Goal: Register for event/course

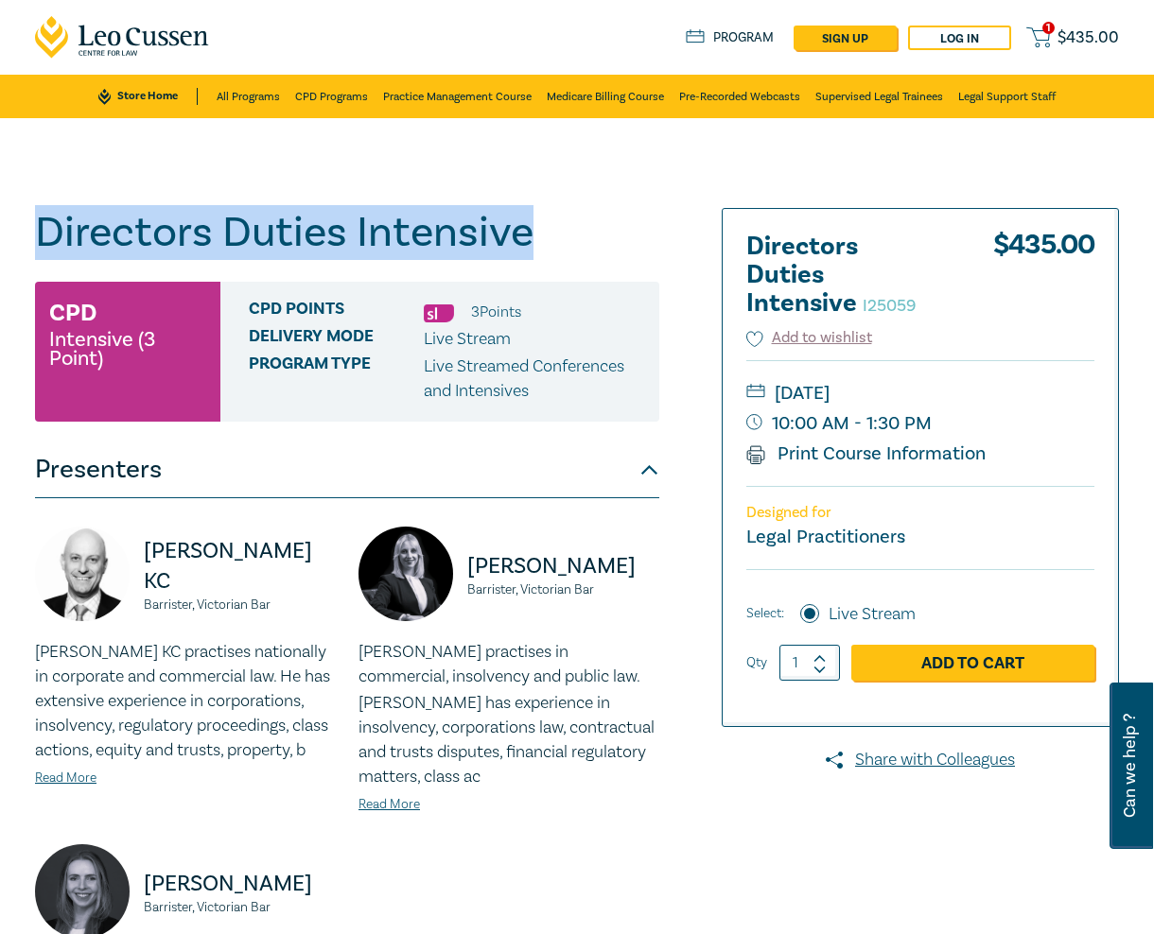
drag, startPoint x: 529, startPoint y: 235, endPoint x: 9, endPoint y: 224, distance: 519.3
click at [9, 224] on div "Directors Duties Intensive I25059 CPD Intensive (3 Point) CPD Points 3 Point s …" at bounding box center [577, 740] width 1154 height 1245
copy h1 "Directors Duties Intensive"
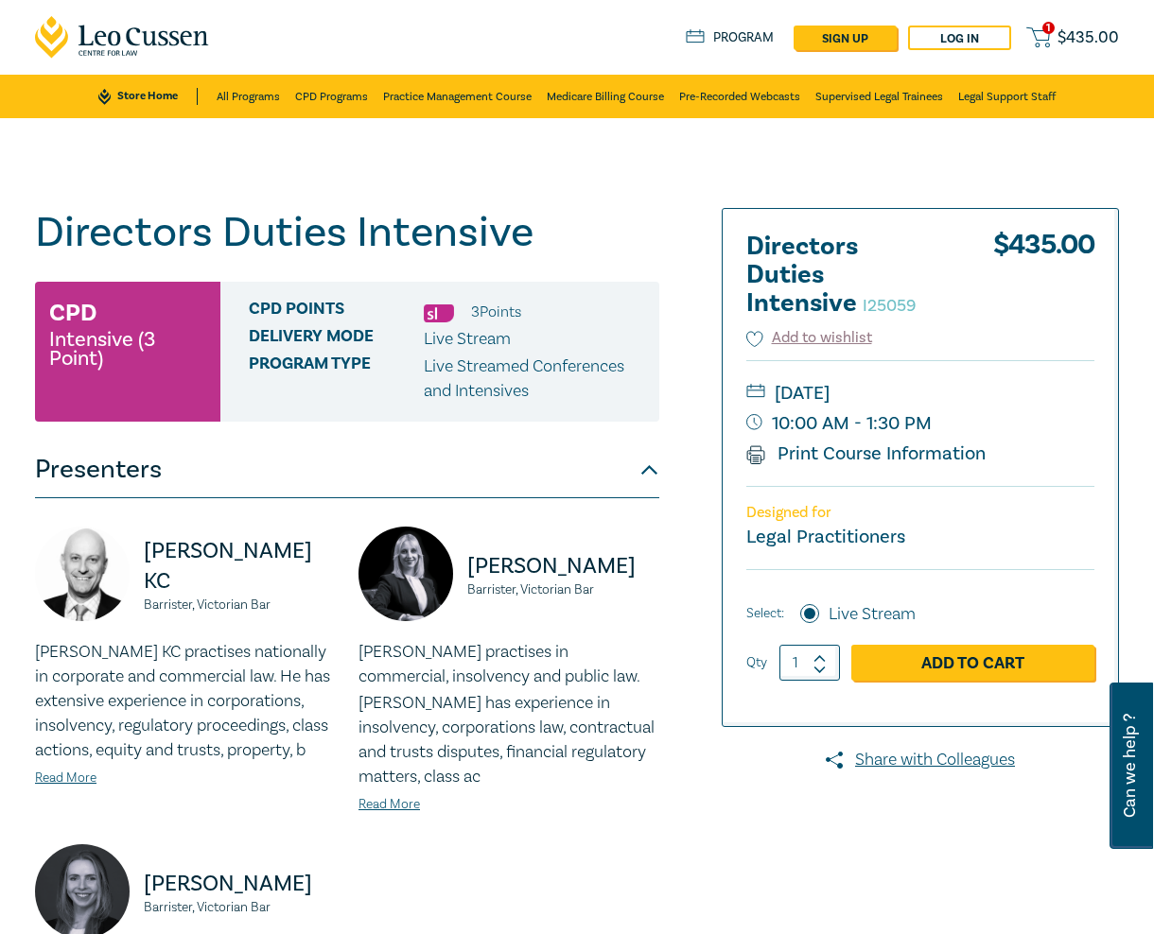
click at [985, 155] on div "Directors Duties Intensive I25059 CPD Intensive (3 Point) CPD Points 3 Point s …" at bounding box center [577, 740] width 1154 height 1245
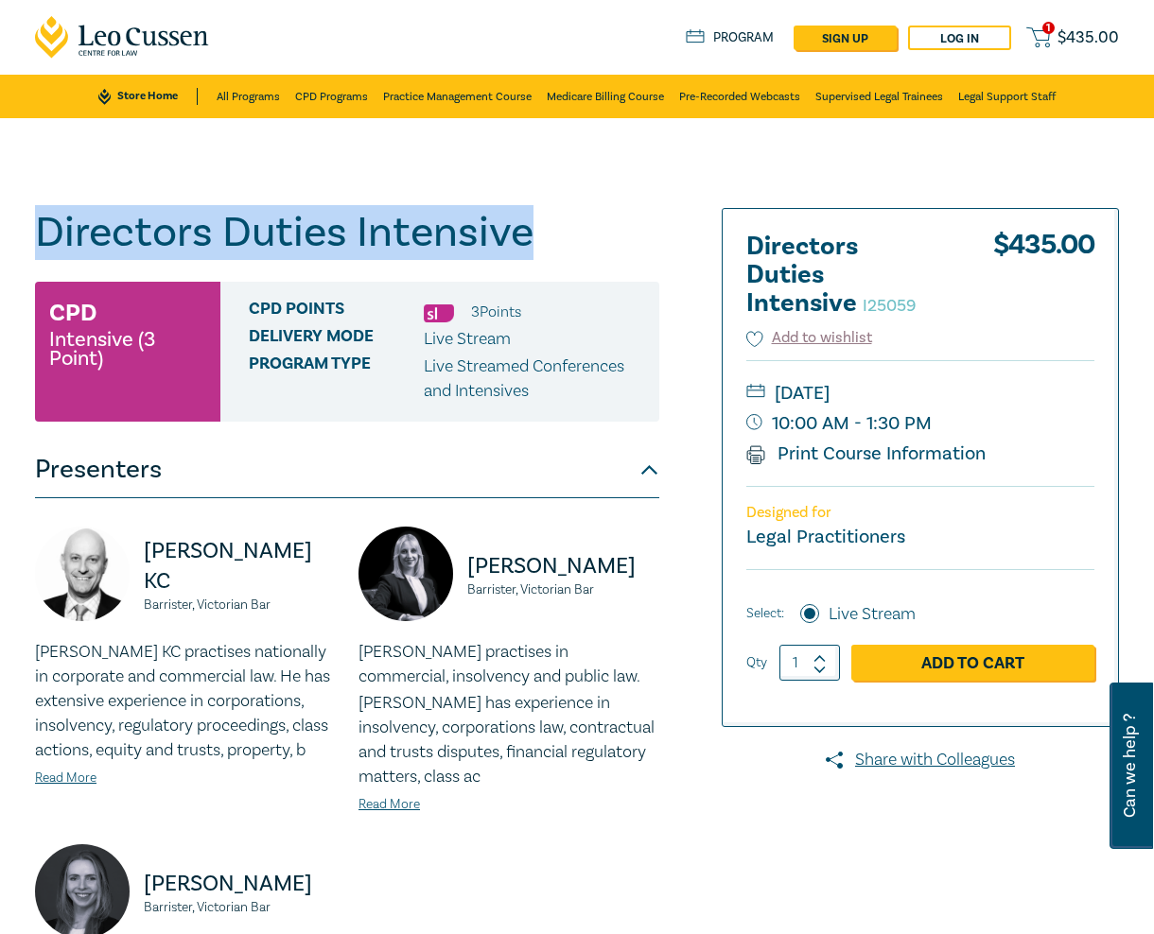
drag, startPoint x: 529, startPoint y: 237, endPoint x: 45, endPoint y: 236, distance: 483.2
click at [45, 236] on h1 "Directors Duties Intensive I25059" at bounding box center [347, 232] width 624 height 49
copy h1 "Directors Duties Intensive"
drag, startPoint x: 852, startPoint y: 396, endPoint x: 941, endPoint y: 392, distance: 89.0
click at [941, 392] on small "[DATE]" at bounding box center [920, 393] width 348 height 30
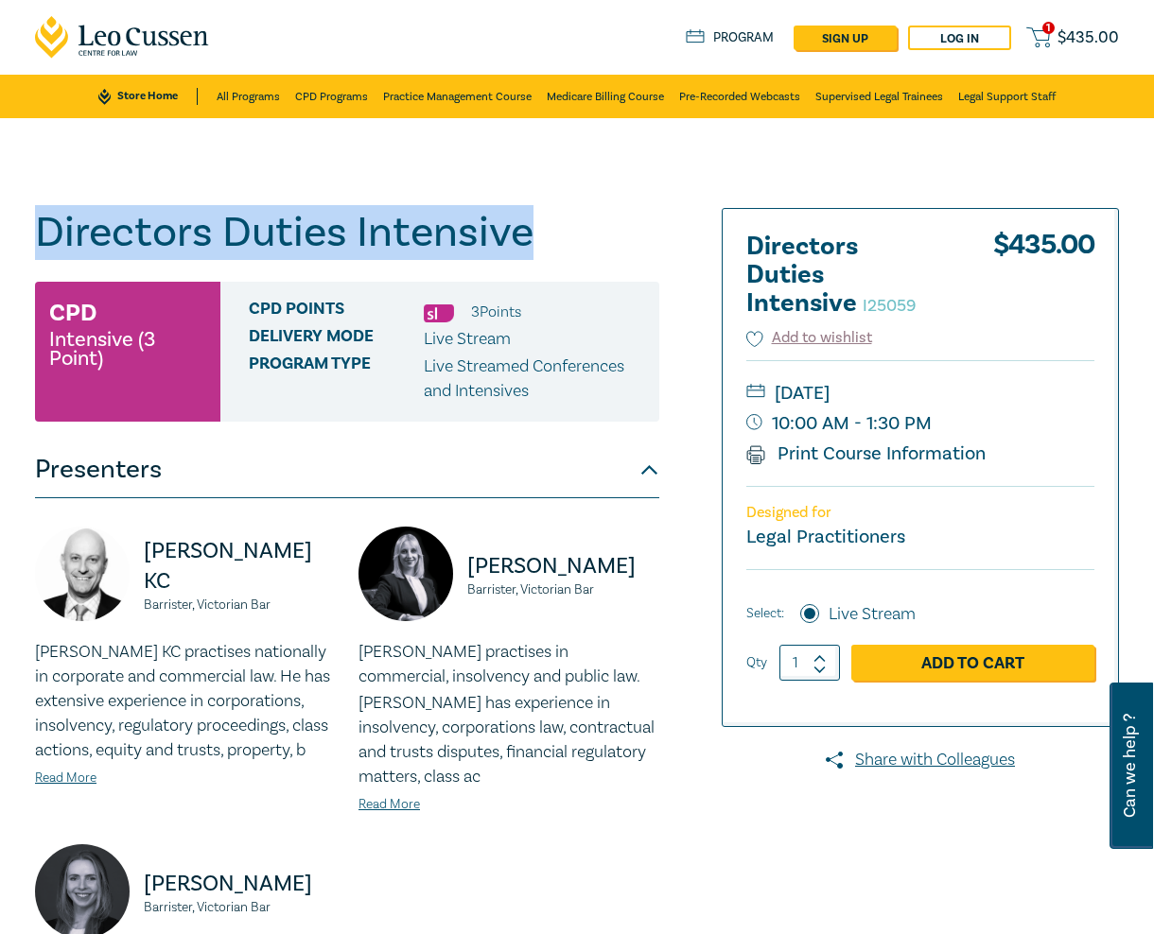
copy small "[DATE]"
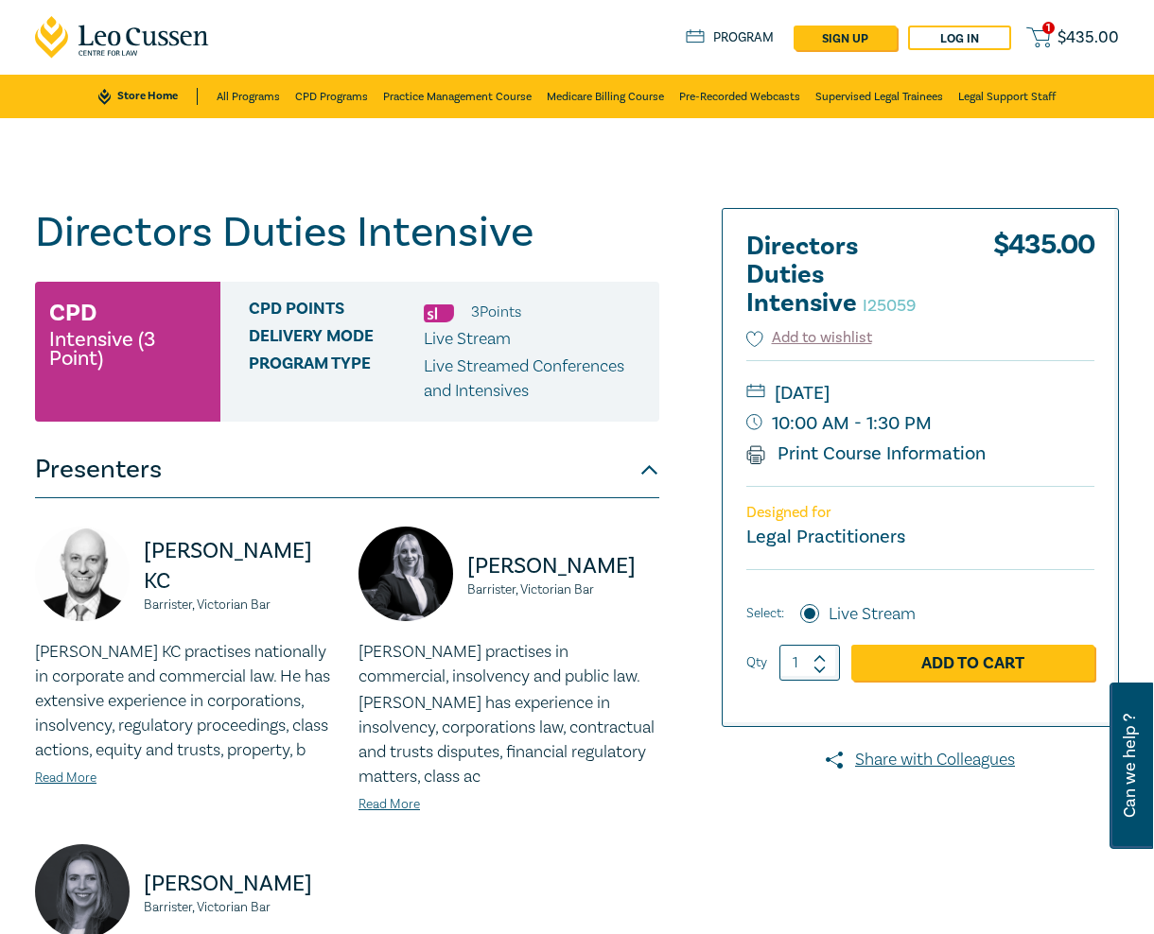
click at [1075, 356] on div "Add to wishlist" at bounding box center [920, 343] width 348 height 32
drag, startPoint x: 1011, startPoint y: 139, endPoint x: 1036, endPoint y: 137, distance: 25.6
click at [1011, 139] on div "Directors Duties Intensive I25059 CPD Intensive (3 Point) CPD Points 3 Point s …" at bounding box center [577, 740] width 1154 height 1245
drag, startPoint x: 939, startPoint y: 394, endPoint x: 852, endPoint y: 392, distance: 87.0
click at [852, 392] on small "[DATE]" at bounding box center [920, 393] width 348 height 30
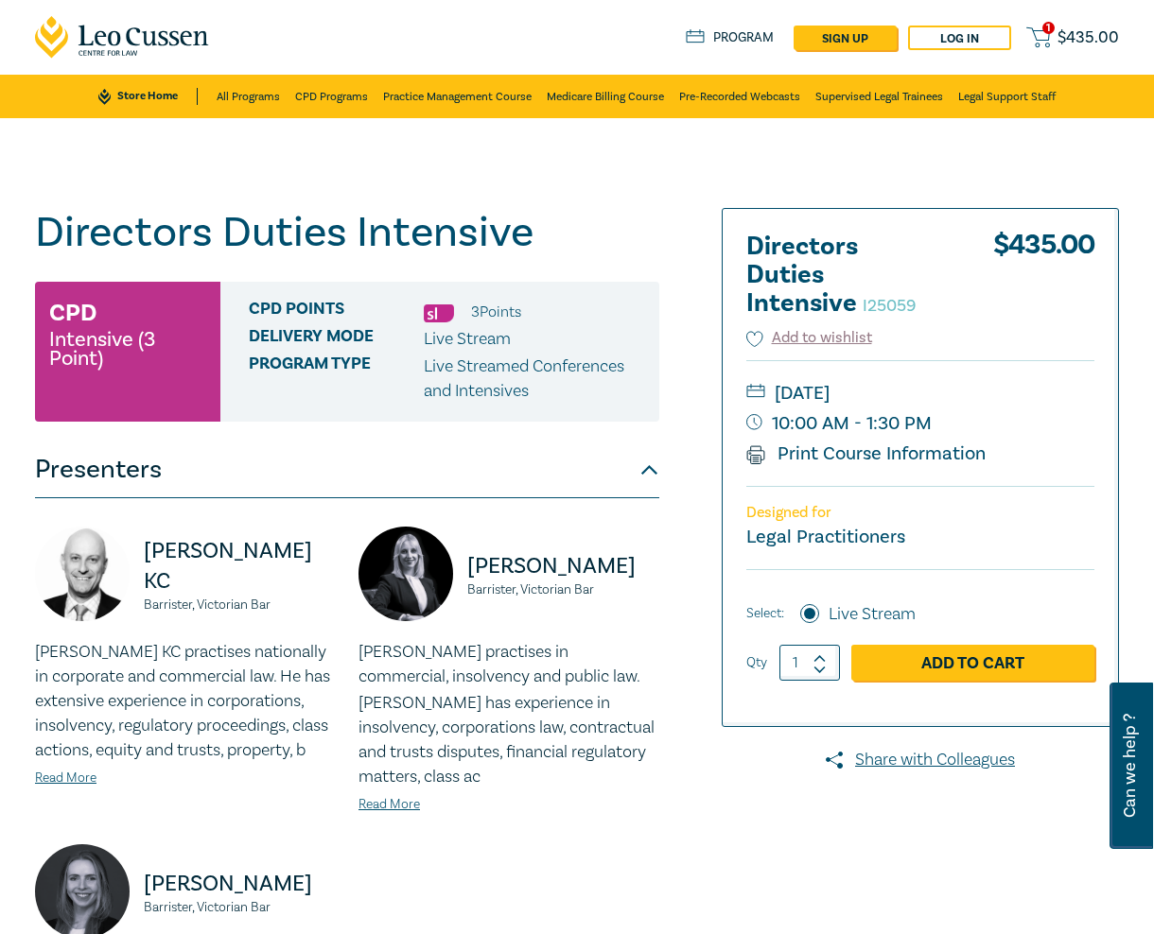
copy small "[DATE]"
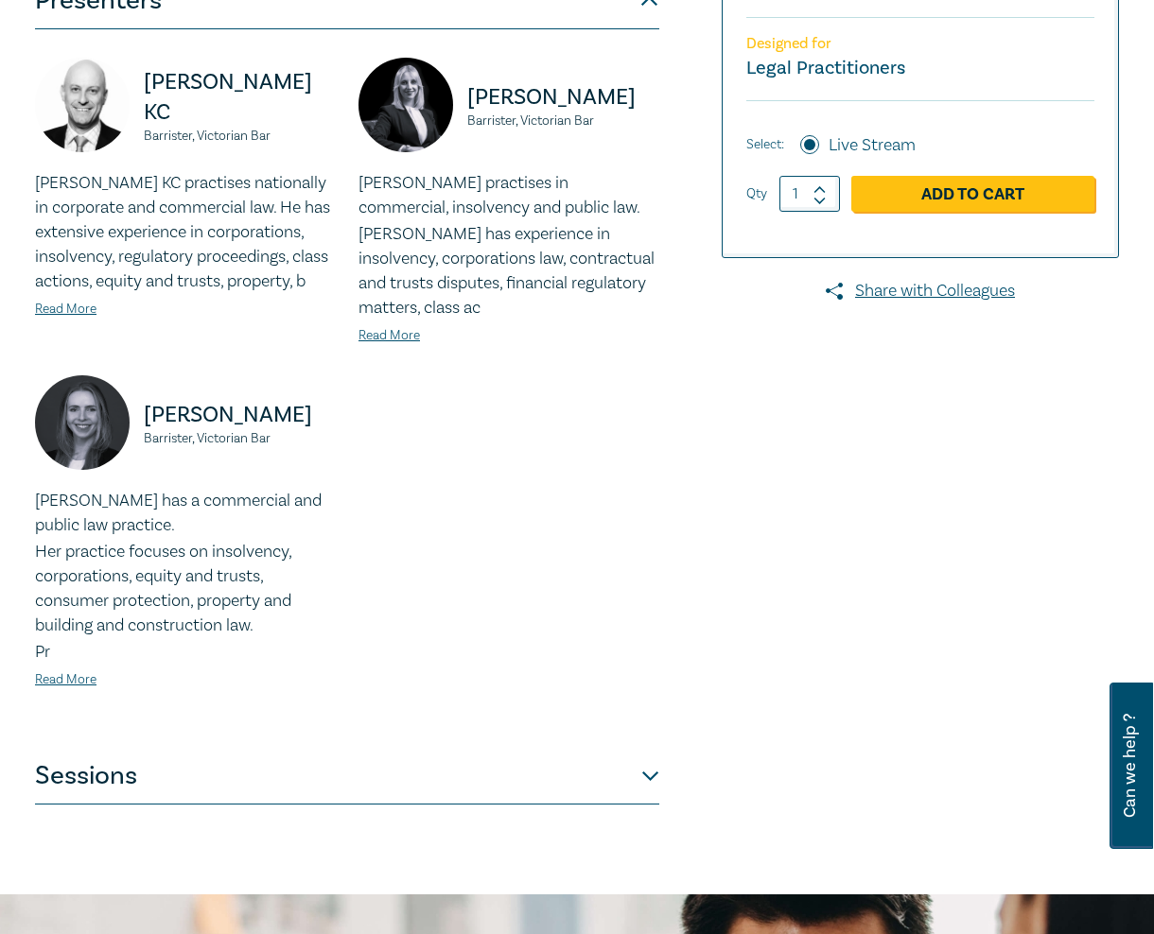
scroll to position [471, 0]
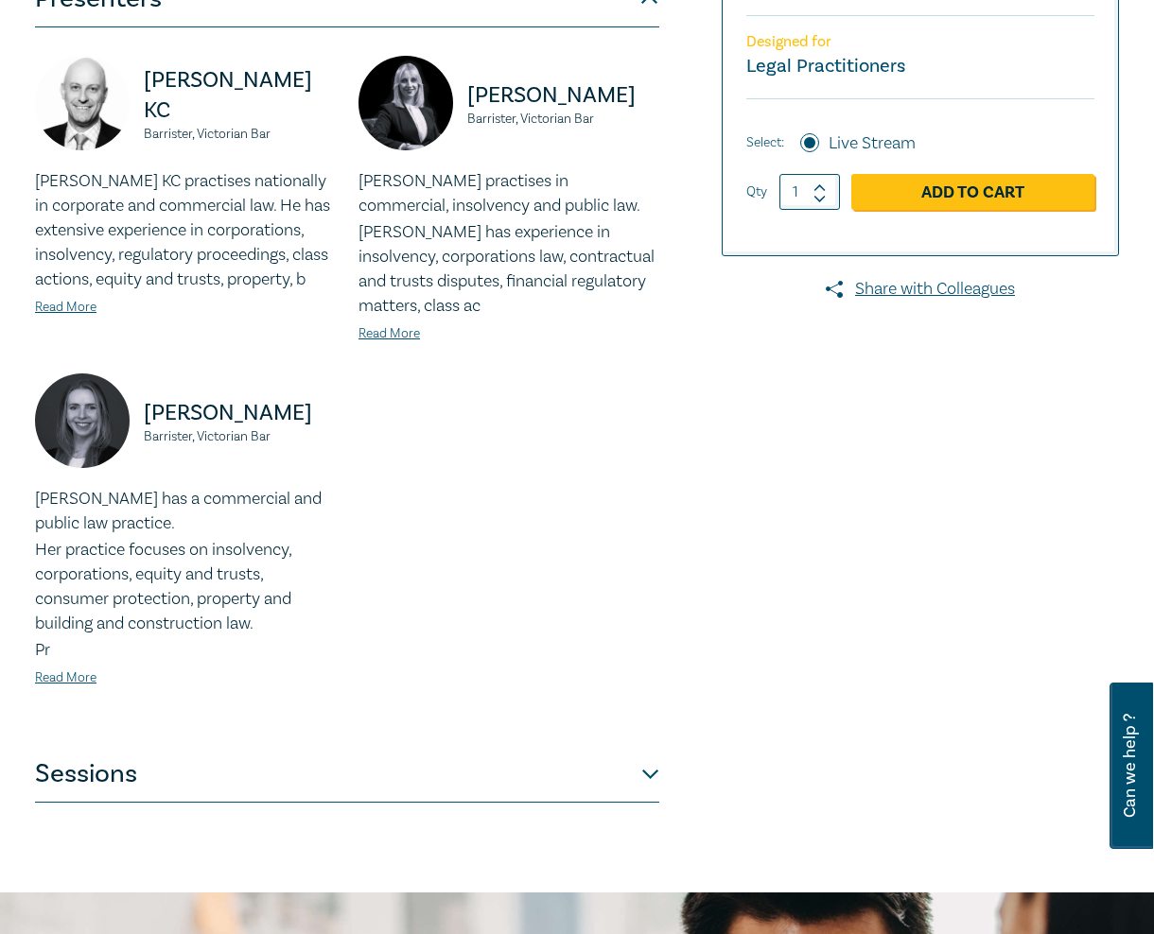
click at [365, 778] on button "Sessions" at bounding box center [347, 774] width 624 height 57
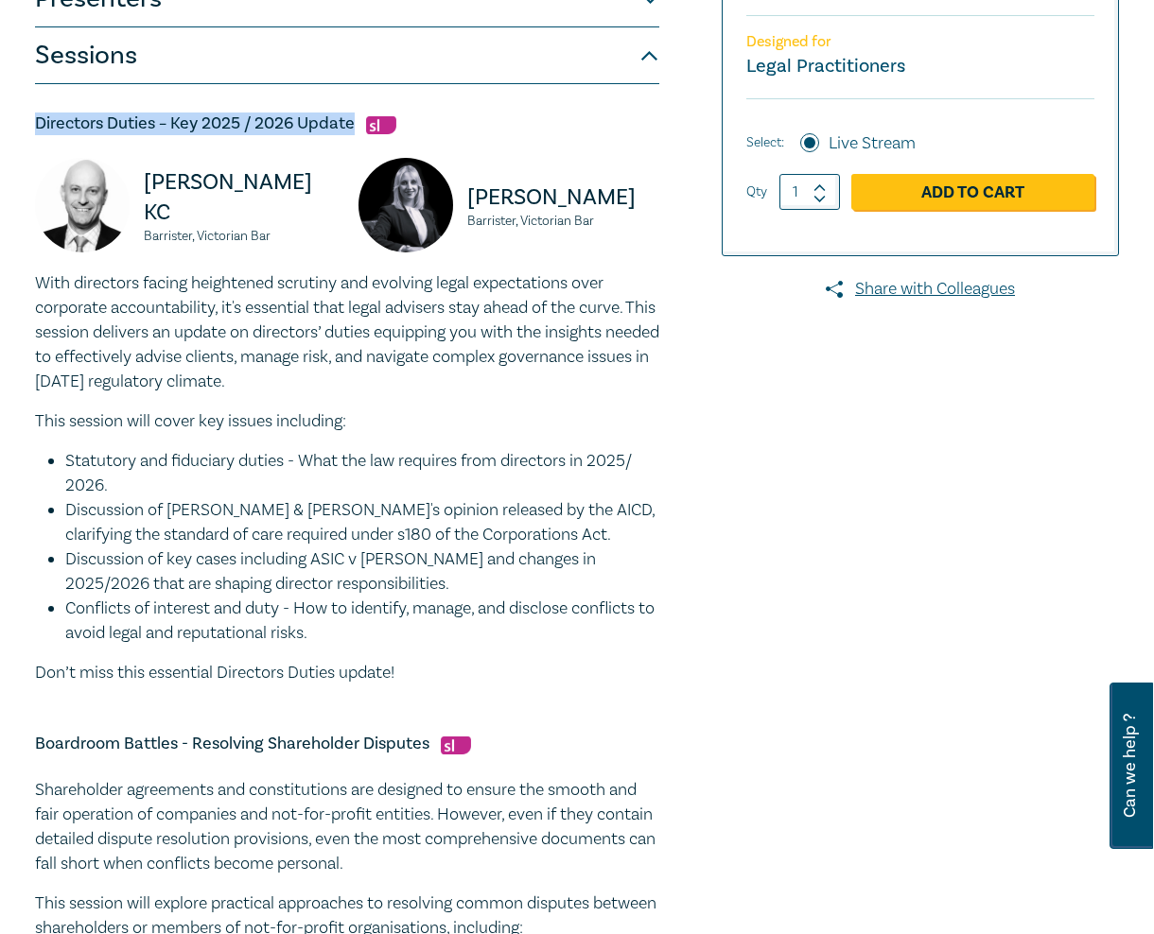
drag, startPoint x: 354, startPoint y: 124, endPoint x: 7, endPoint y: 124, distance: 347.0
click at [7, 124] on div "Directors Duties Intensive I25059 CPD Intensive (3 Point) CPD Points 3 Point s …" at bounding box center [577, 670] width 1154 height 2047
copy h5 "Directors Duties – Key 2025 / 2026 Update"
click at [670, 428] on div "Directors Duties Intensive I25059 CPD Intensive (3 Point) CPD Points 3 Point s …" at bounding box center [393, 671] width 738 height 1868
drag, startPoint x: 408, startPoint y: 672, endPoint x: 11, endPoint y: 290, distance: 551.1
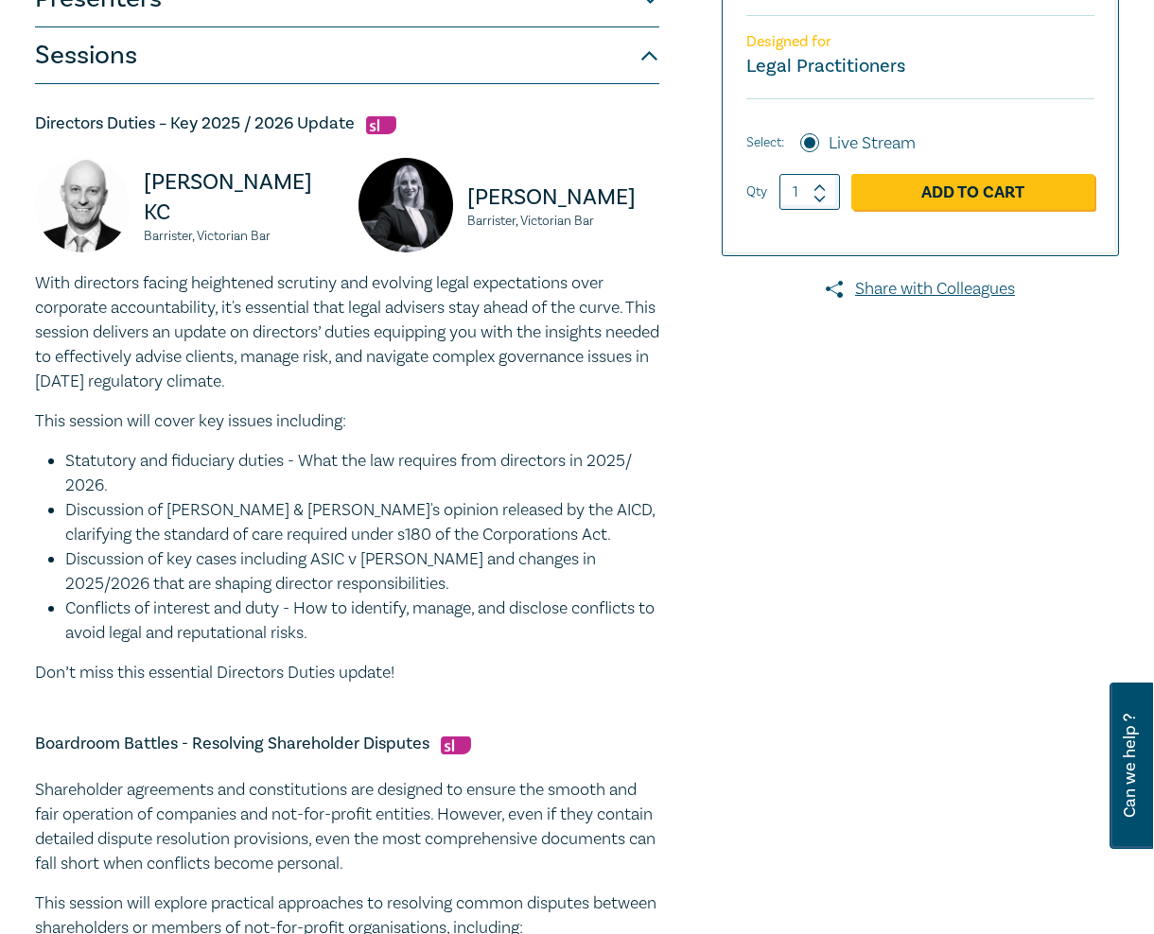
click at [11, 290] on div "Directors Duties Intensive I25059 CPD Intensive (3 Point) CPD Points 3 Point s …" at bounding box center [577, 670] width 1154 height 2047
copy div "With directors facing heightened scrutiny and evolving legal expectations over …"
drag, startPoint x: 275, startPoint y: 223, endPoint x: 140, endPoint y: 194, distance: 138.4
click at [140, 194] on div "[PERSON_NAME] KC Barrister, Victorian Bar" at bounding box center [185, 214] width 301 height 113
copy div "[PERSON_NAME] KC Barrister, Victorian Bar"
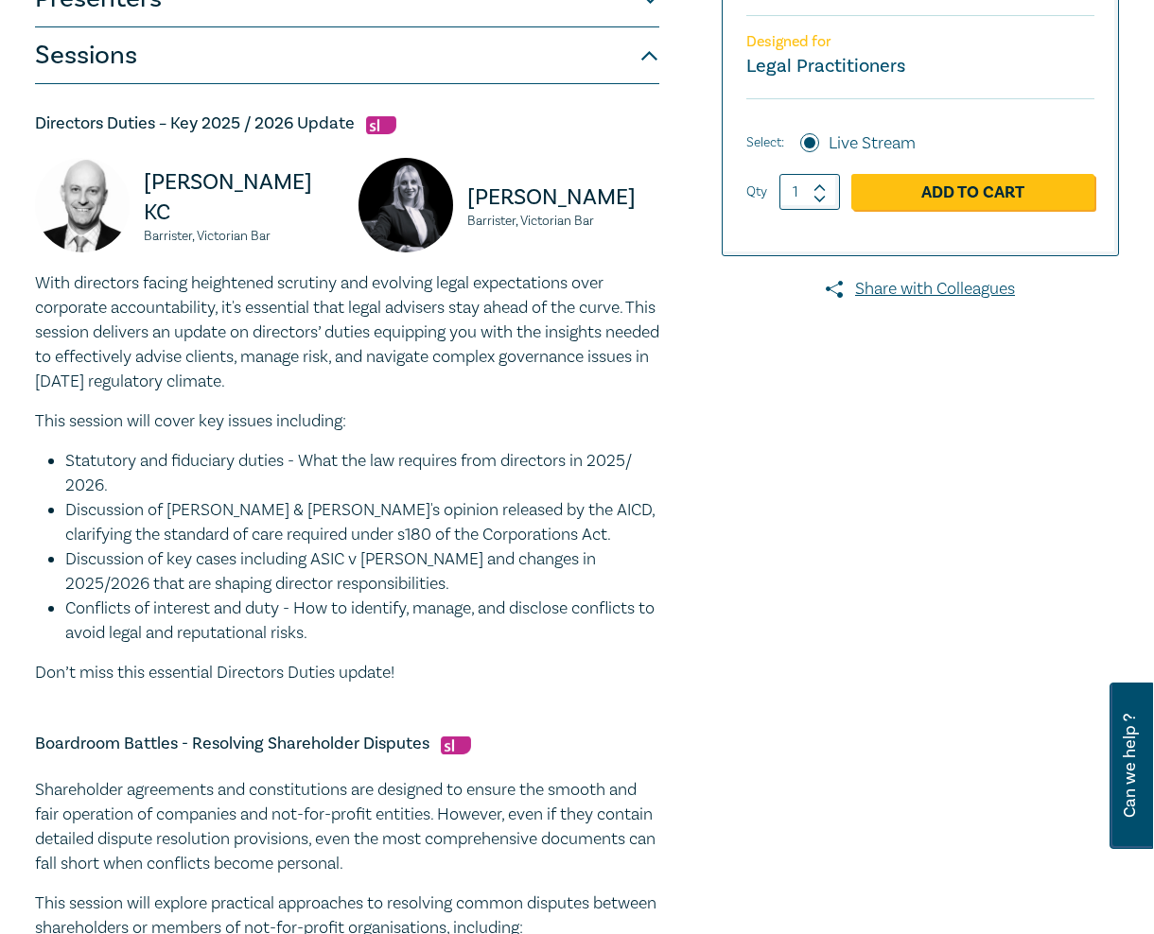
click at [498, 130] on h5 "Directors Duties – Key 2025 / 2026 Update" at bounding box center [347, 124] width 624 height 23
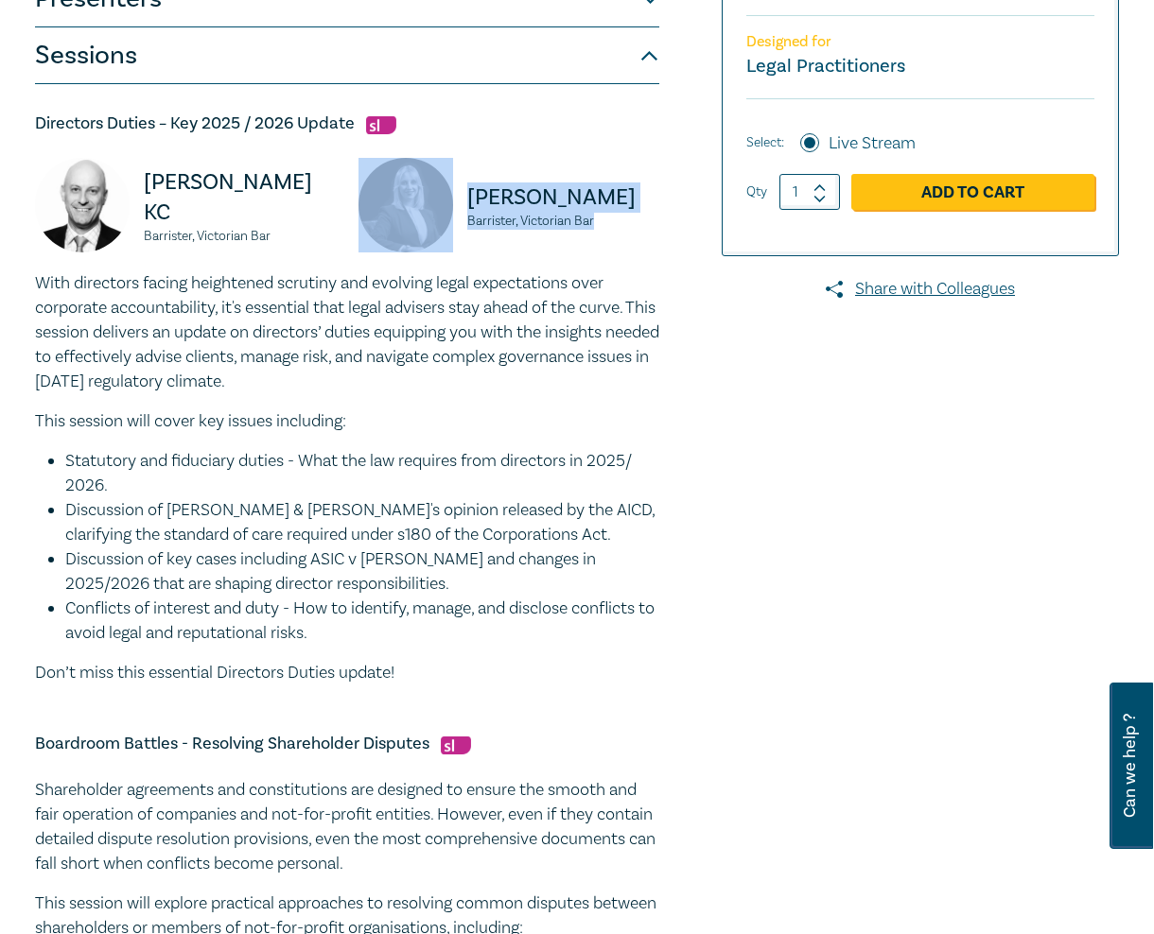
drag, startPoint x: 594, startPoint y: 224, endPoint x: 435, endPoint y: 197, distance: 161.2
click at [435, 197] on div "[PERSON_NAME] Barrister, Victorian Bar" at bounding box center [508, 214] width 301 height 113
copy div "[PERSON_NAME] Barrister, Victorian Bar"
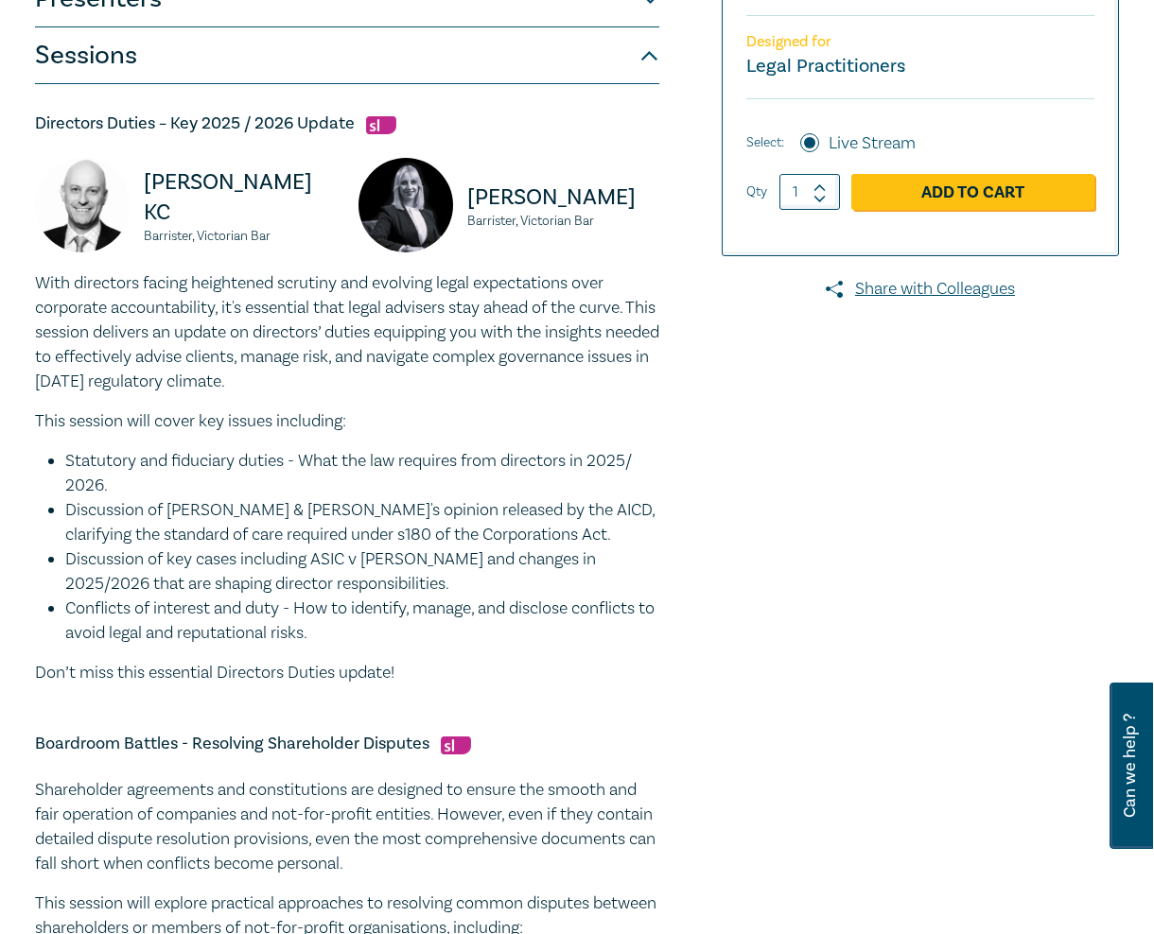
click at [485, 131] on h5 "Directors Duties – Key 2025 / 2026 Update" at bounding box center [347, 124] width 624 height 23
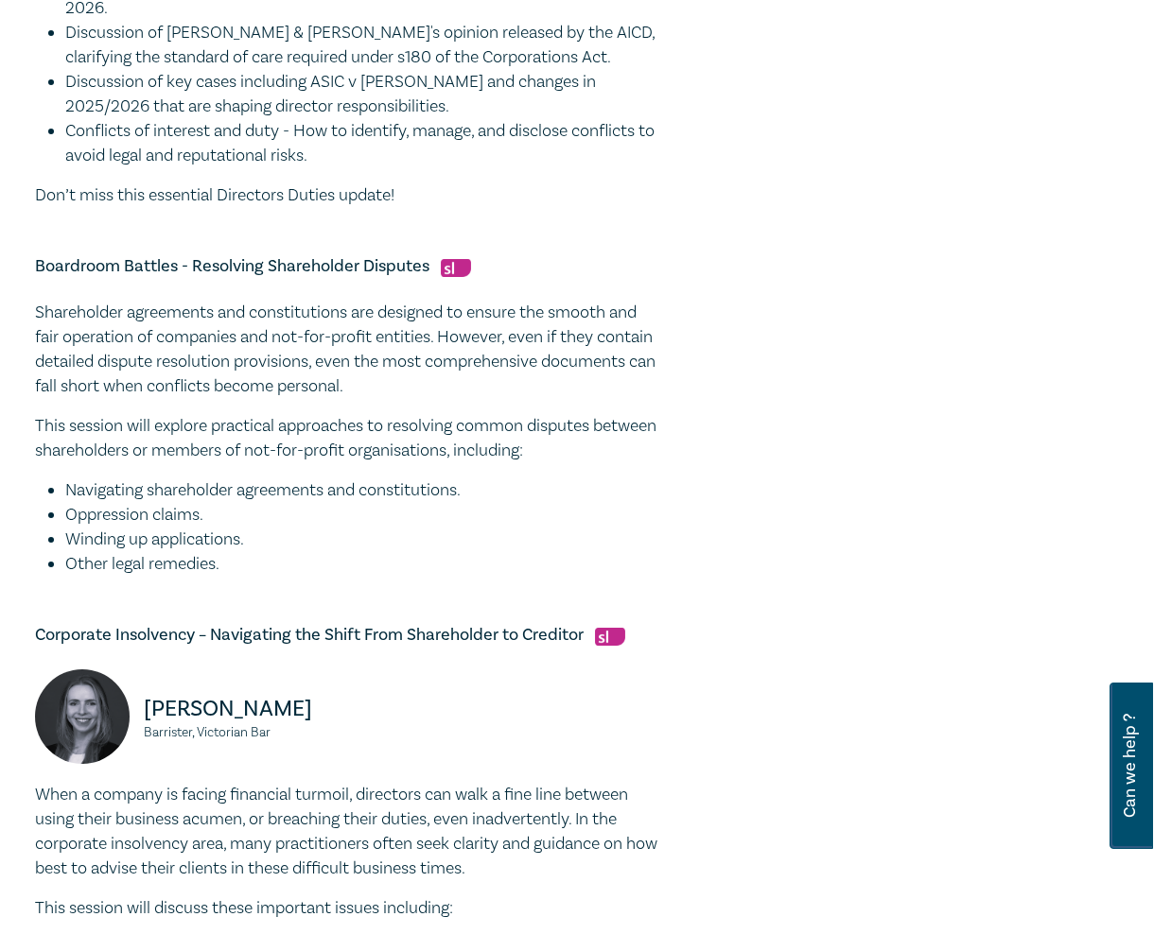
scroll to position [949, 0]
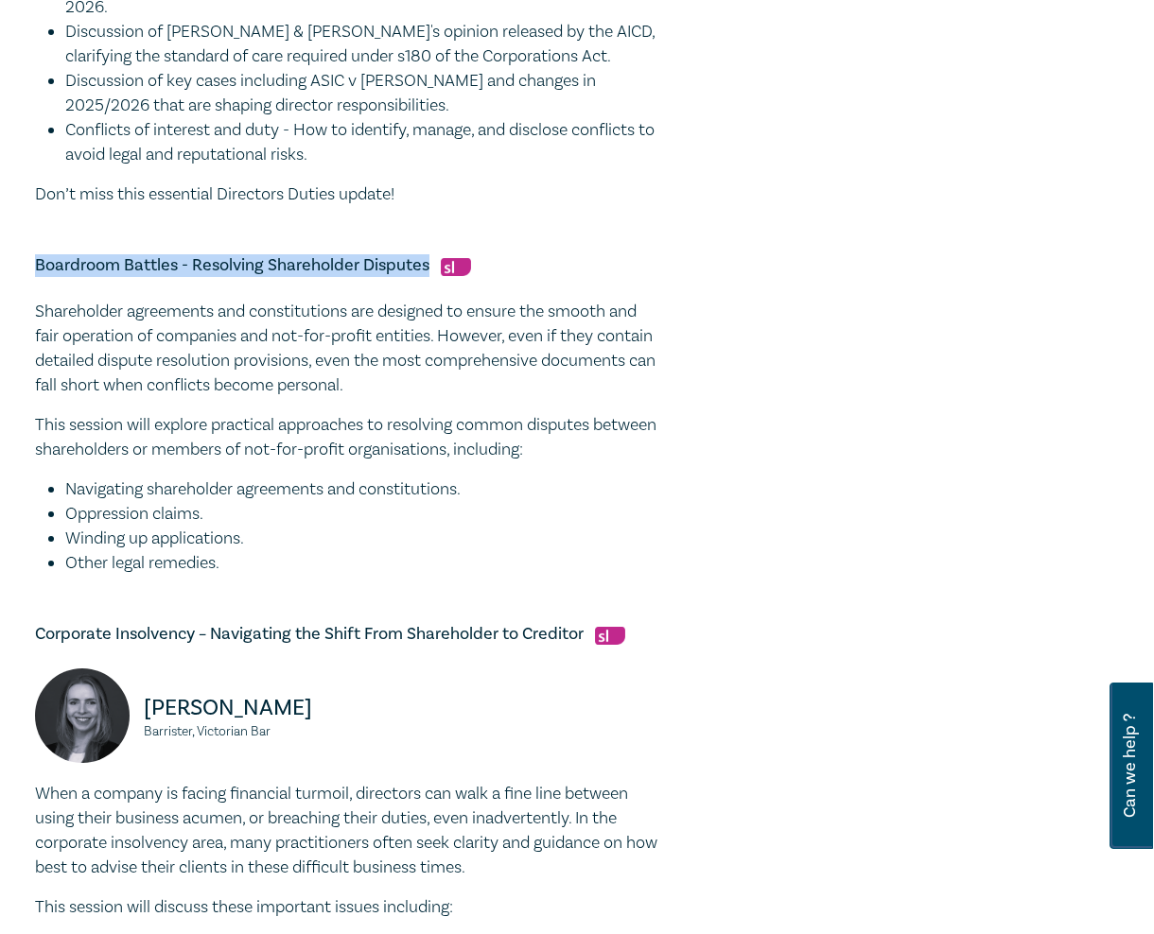
drag, startPoint x: 427, startPoint y: 263, endPoint x: 34, endPoint y: 266, distance: 393.4
click at [34, 266] on div "Directors Duties Intensive I25059 CPD Intensive (3 Point) CPD Points 3 Point s …" at bounding box center [393, 193] width 738 height 1868
copy h5 "Boardroom Battles - Resolving Shareholder Disputes"
drag, startPoint x: 235, startPoint y: 566, endPoint x: 18, endPoint y: 309, distance: 336.2
click at [18, 309] on div "Directors Duties Intensive I25059 CPD Intensive (3 Point) CPD Points 3 Point s …" at bounding box center [577, 192] width 1154 height 2047
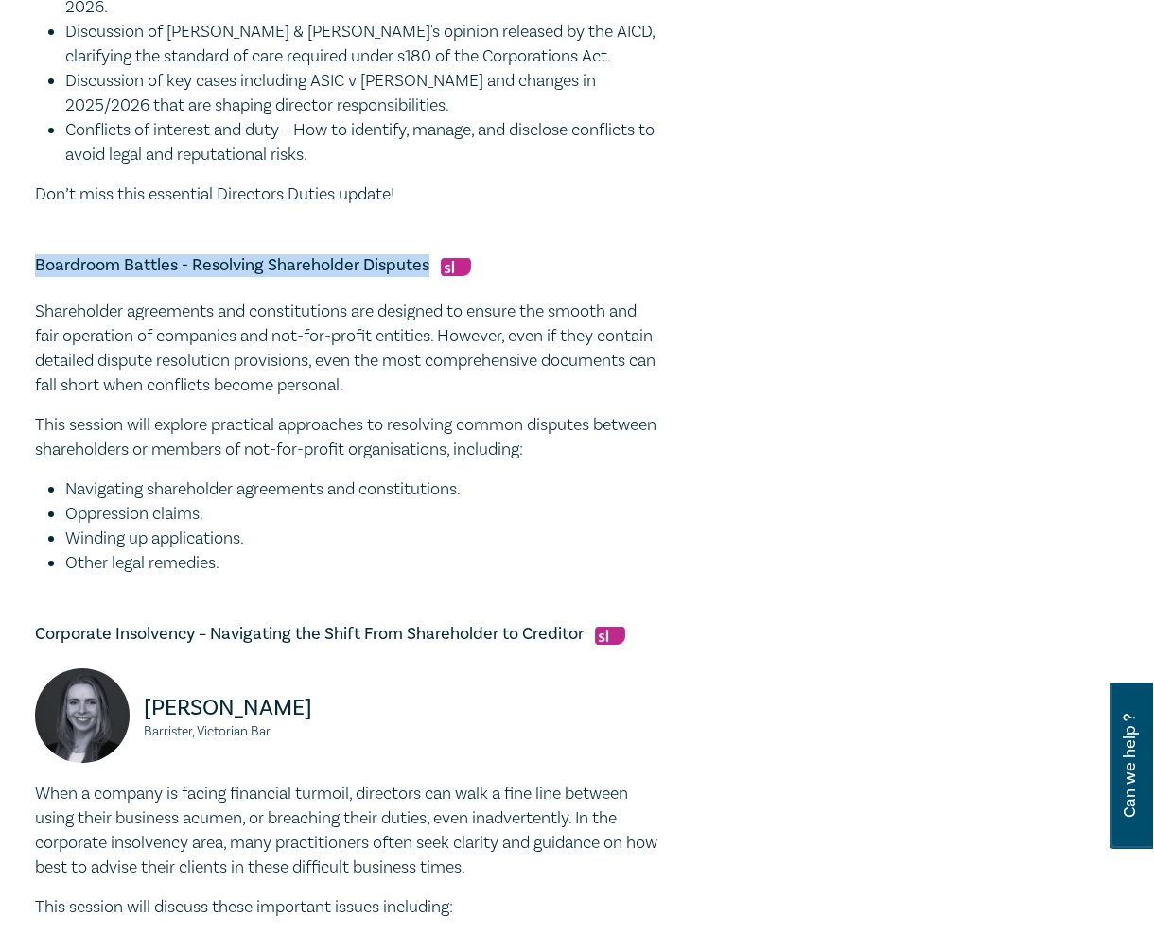
copy div "Shareholder agreements and constitutions are designed to ensure the smooth and …"
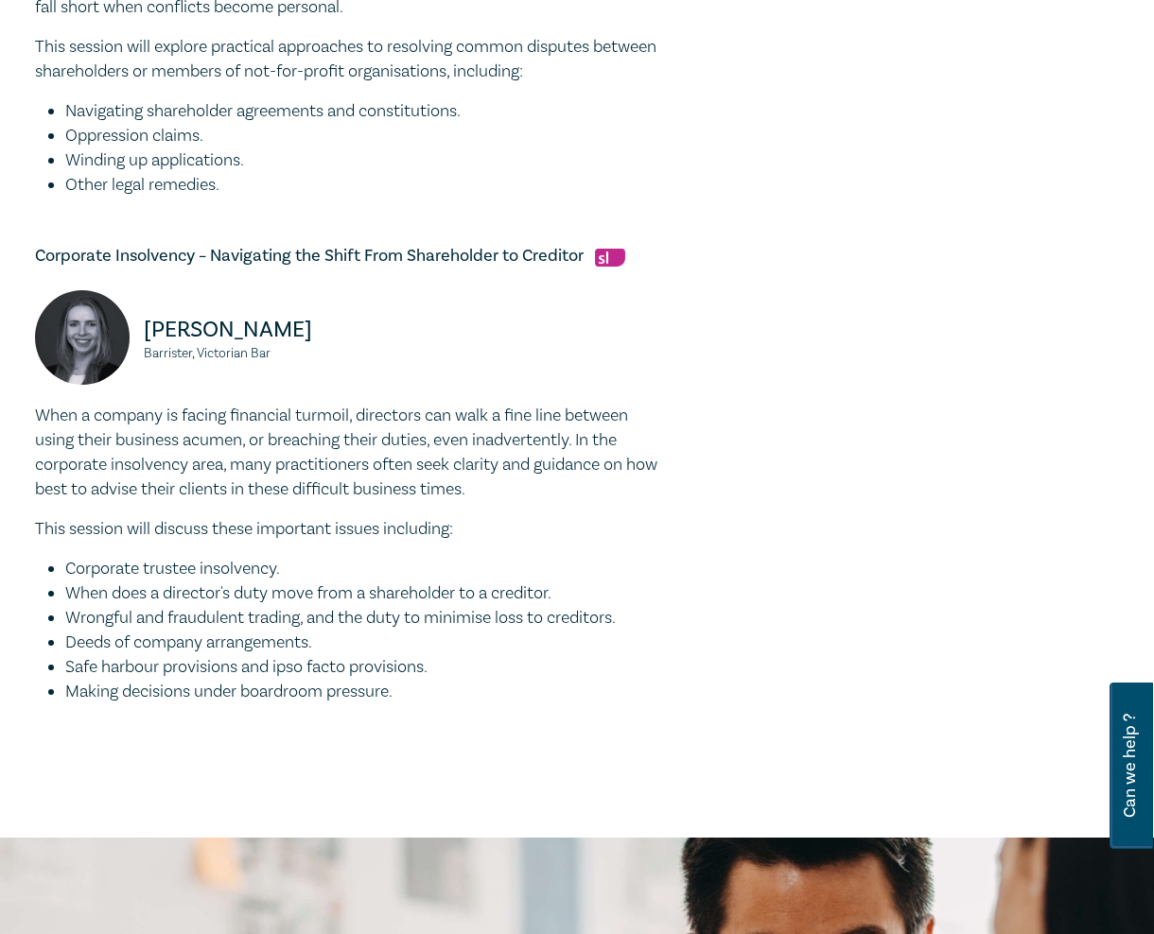
scroll to position [1329, 0]
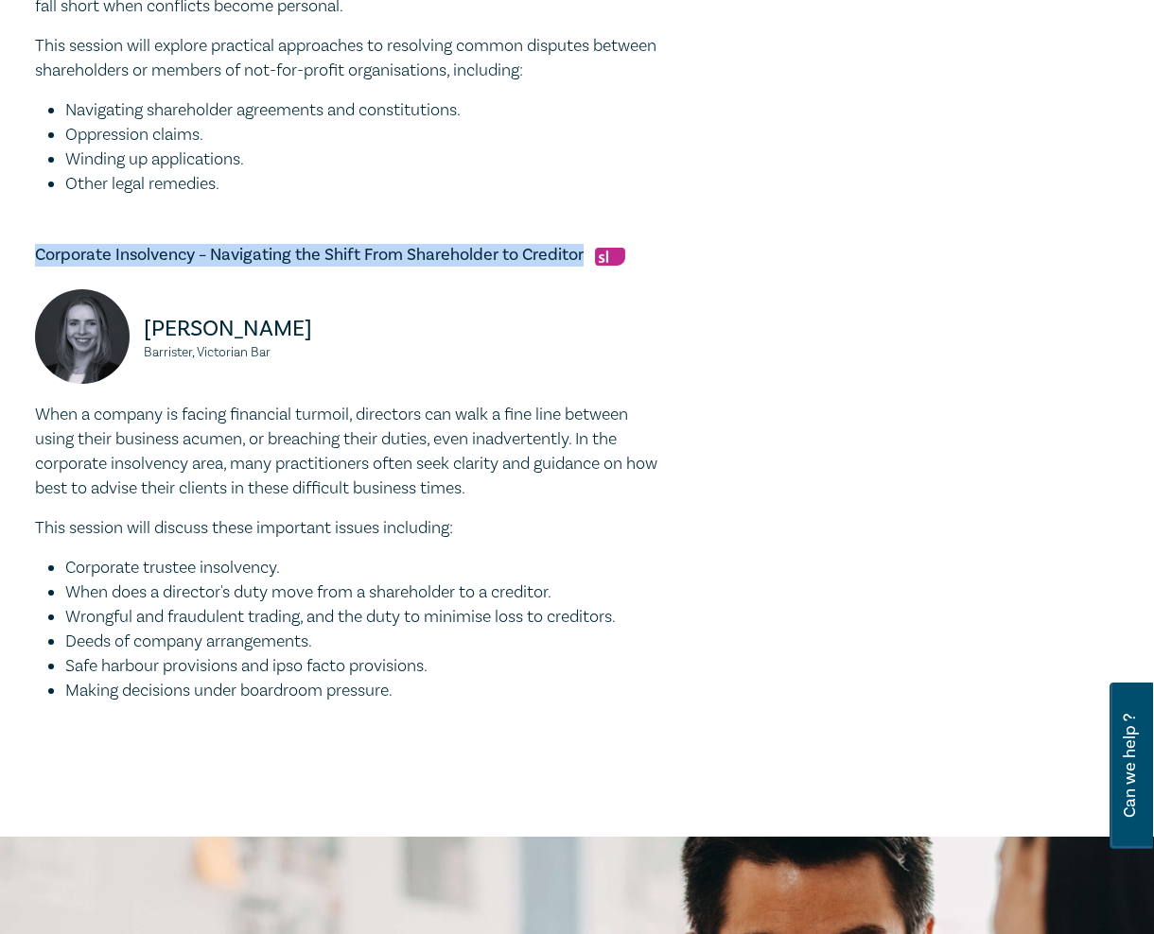
drag, startPoint x: 582, startPoint y: 252, endPoint x: -25, endPoint y: 252, distance: 607.1
click at [0, 252] on html "1 $ 435.00 Store Home About us Program sign up Log in 1 $ 435.00 Store Home All…" at bounding box center [577, 412] width 1154 height 3483
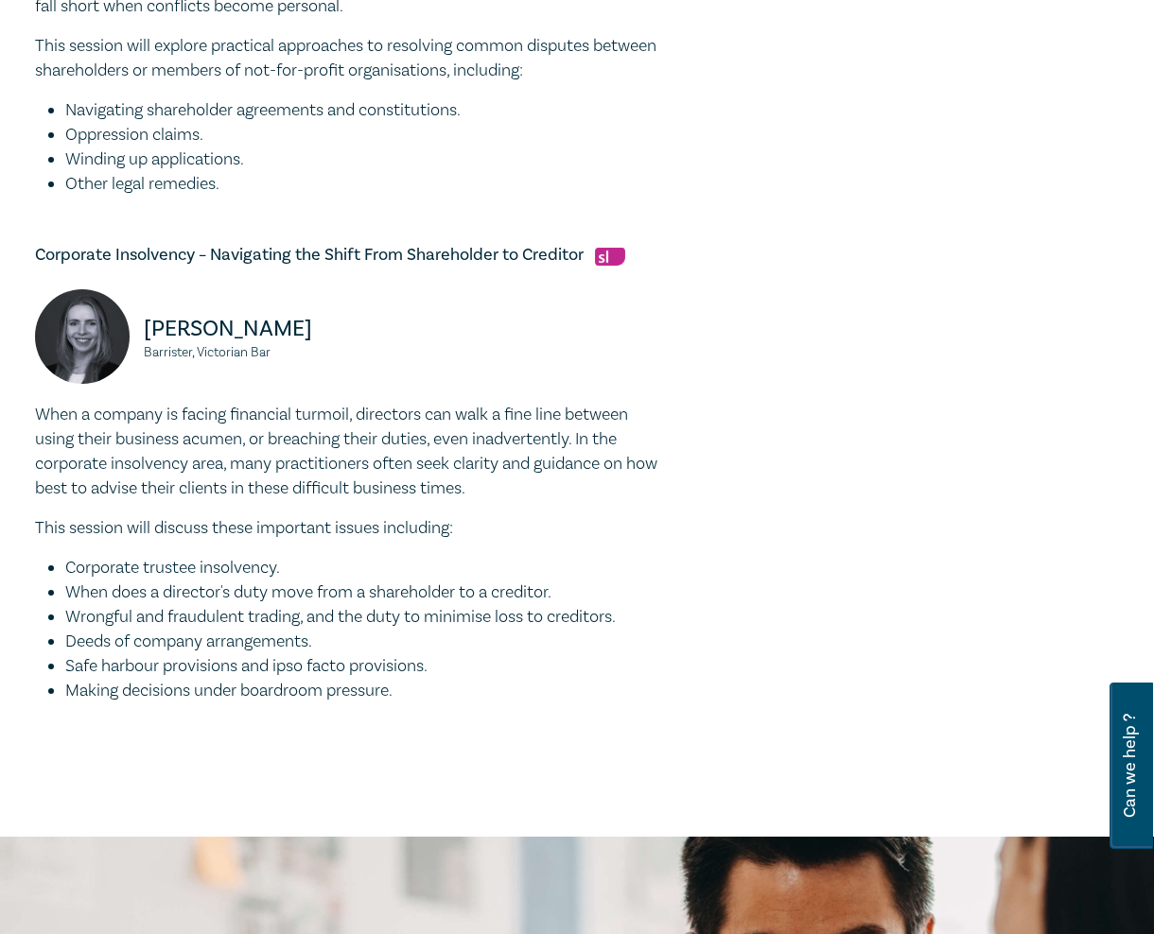
drag, startPoint x: 434, startPoint y: 691, endPoint x: -29, endPoint y: 426, distance: 534.1
click at [0, 426] on html "1 $ 435.00 Store Home About us Program sign up Log in 1 $ 435.00 Store Home All…" at bounding box center [577, 412] width 1154 height 3483
drag, startPoint x: 303, startPoint y: 360, endPoint x: 149, endPoint y: 336, distance: 155.1
click at [149, 336] on div "[PERSON_NAME], Victorian Bar" at bounding box center [185, 345] width 301 height 113
